Goal: Task Accomplishment & Management: Manage account settings

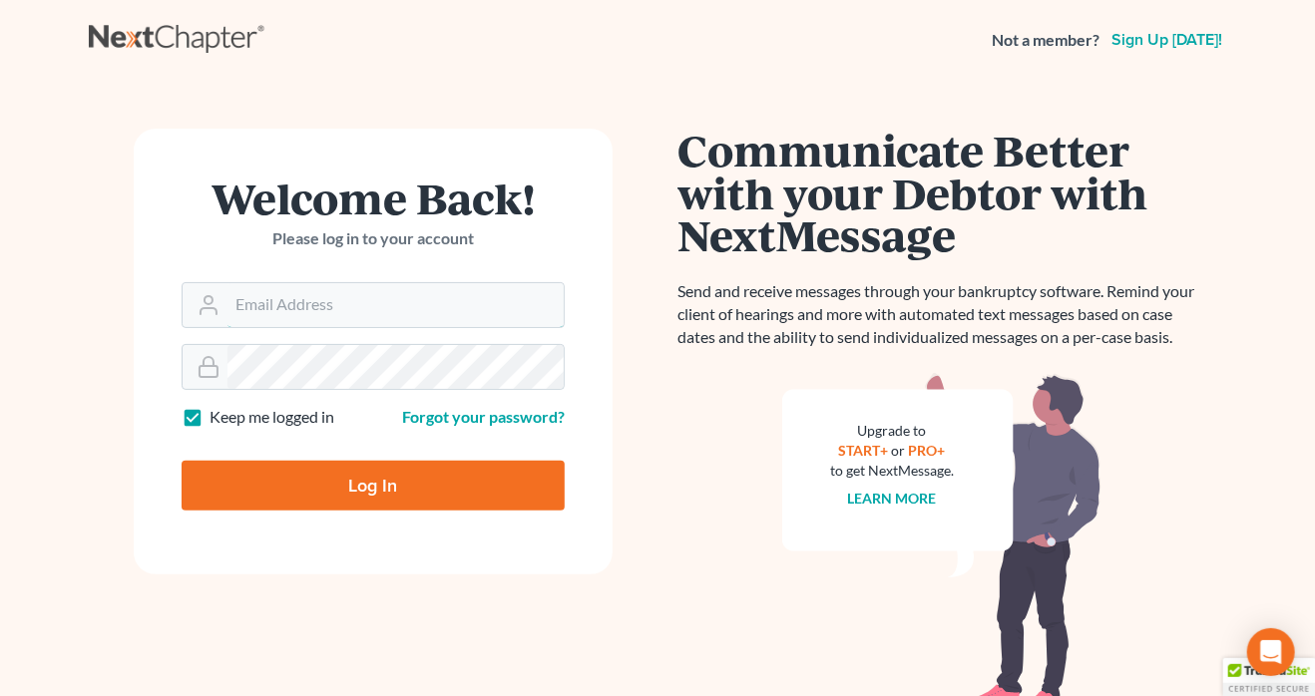
type input "[EMAIL_ADDRESS][DOMAIN_NAME]"
click at [389, 473] on input "Log In" at bounding box center [373, 486] width 383 height 50
type input "Thinking..."
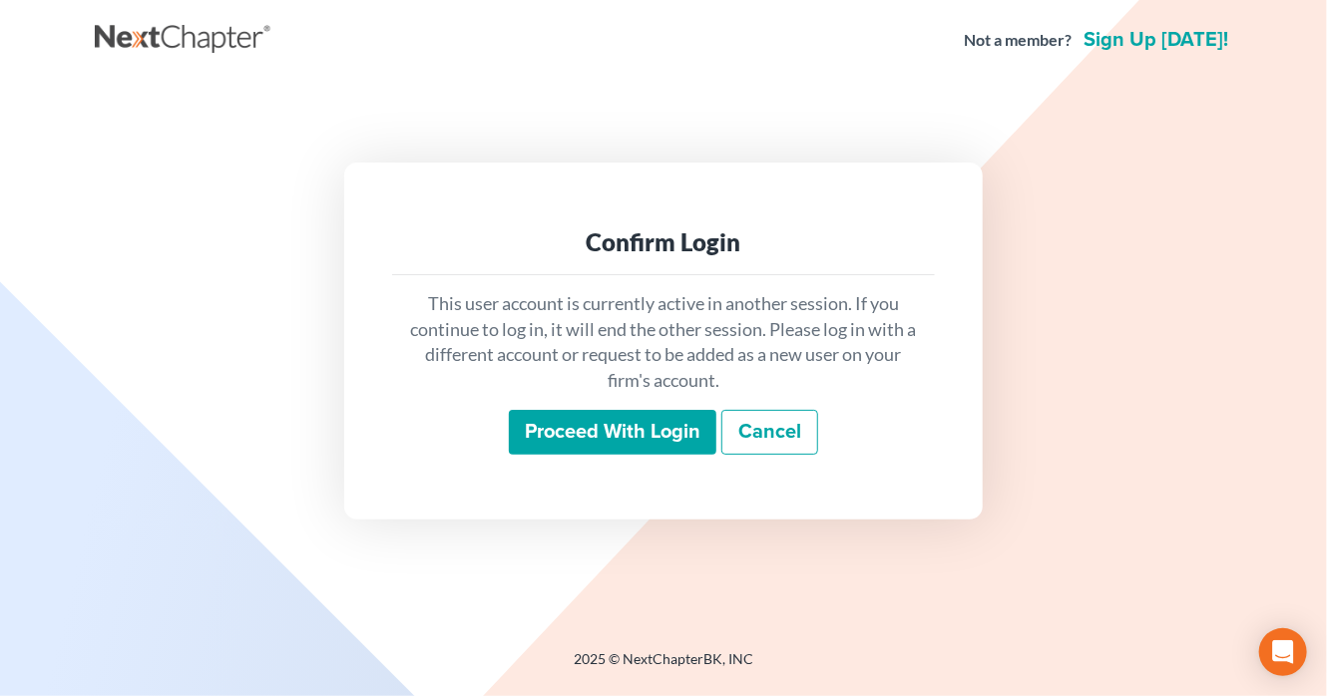
click at [616, 431] on input "Proceed with login" at bounding box center [613, 433] width 208 height 46
